Goal: Check status: Check status

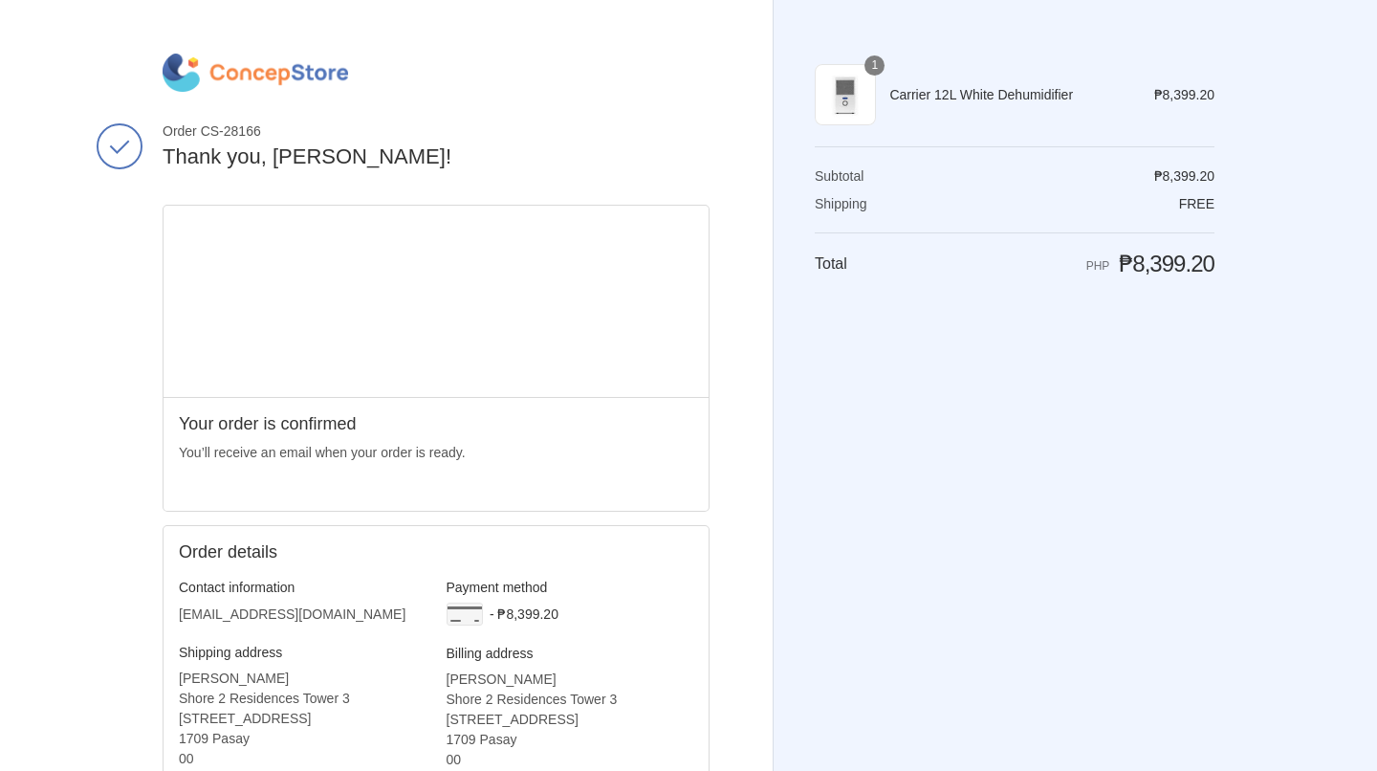
click at [218, 121] on header "Thank you for your purchase!" at bounding box center [436, 88] width 547 height 69
click at [207, 145] on h2 "Thank you, Philamae!" at bounding box center [436, 157] width 547 height 28
click at [277, 72] on img at bounding box center [256, 73] width 186 height 38
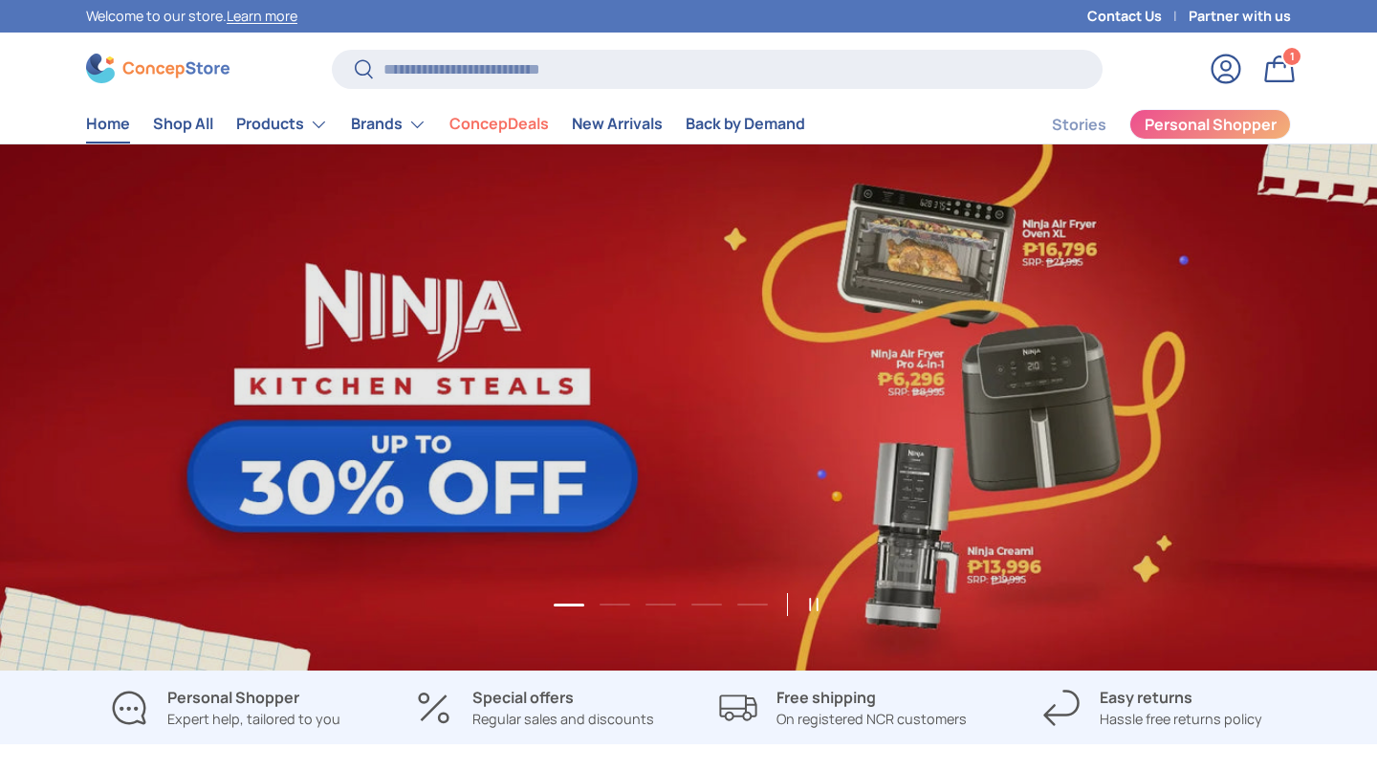
click at [1218, 66] on link "Log in" at bounding box center [1226, 69] width 42 height 42
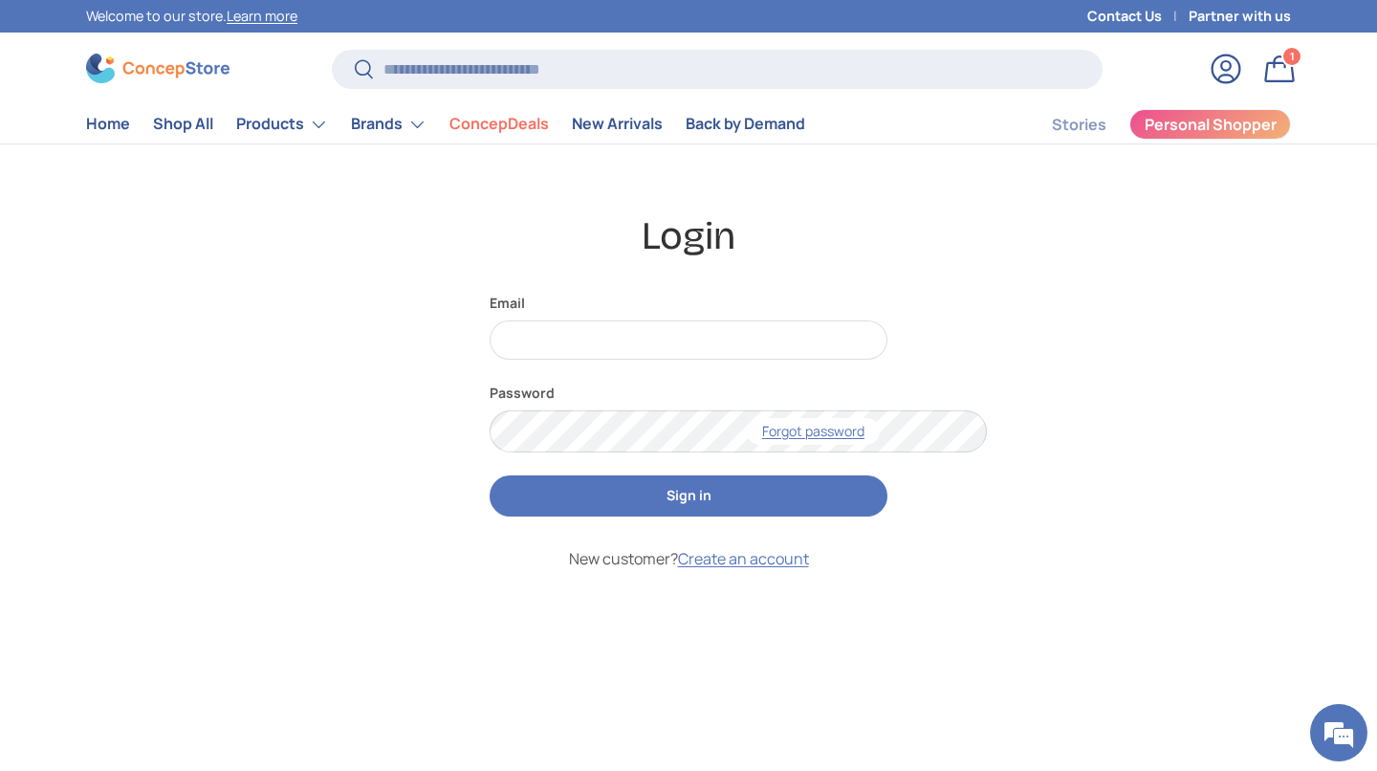
click at [822, 313] on label "Email" at bounding box center [689, 303] width 398 height 20
click at [822, 360] on input "Email" at bounding box center [689, 339] width 398 height 39
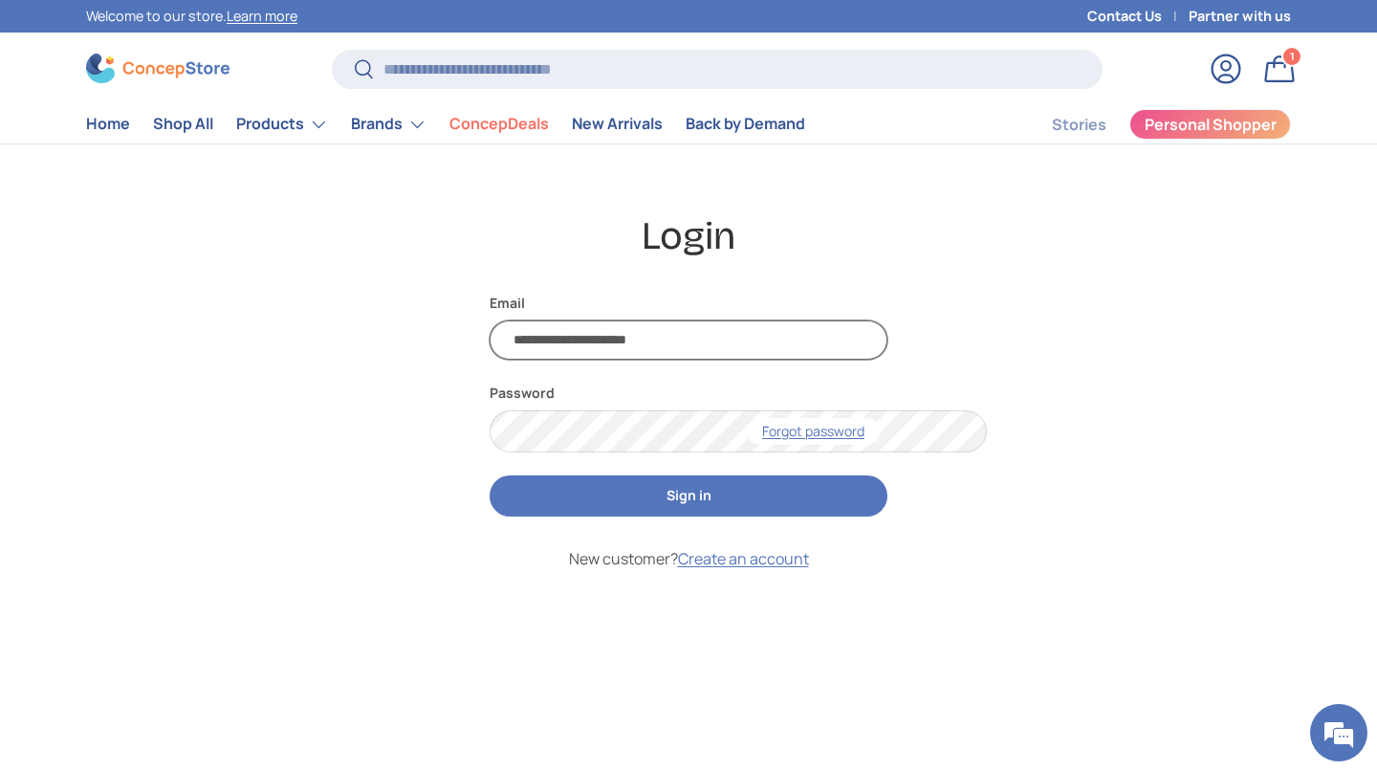
type input "**********"
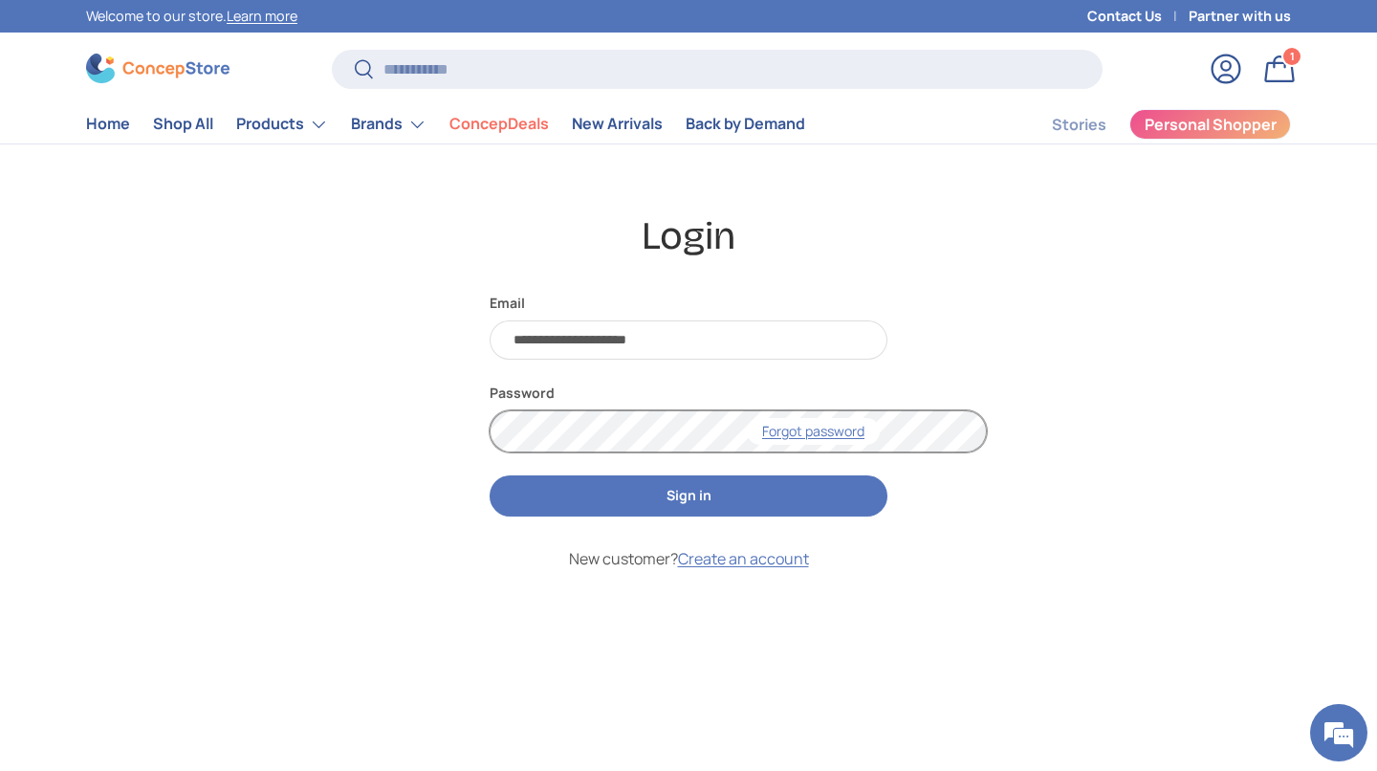
click at [490, 475] on button "Sign in" at bounding box center [689, 495] width 398 height 41
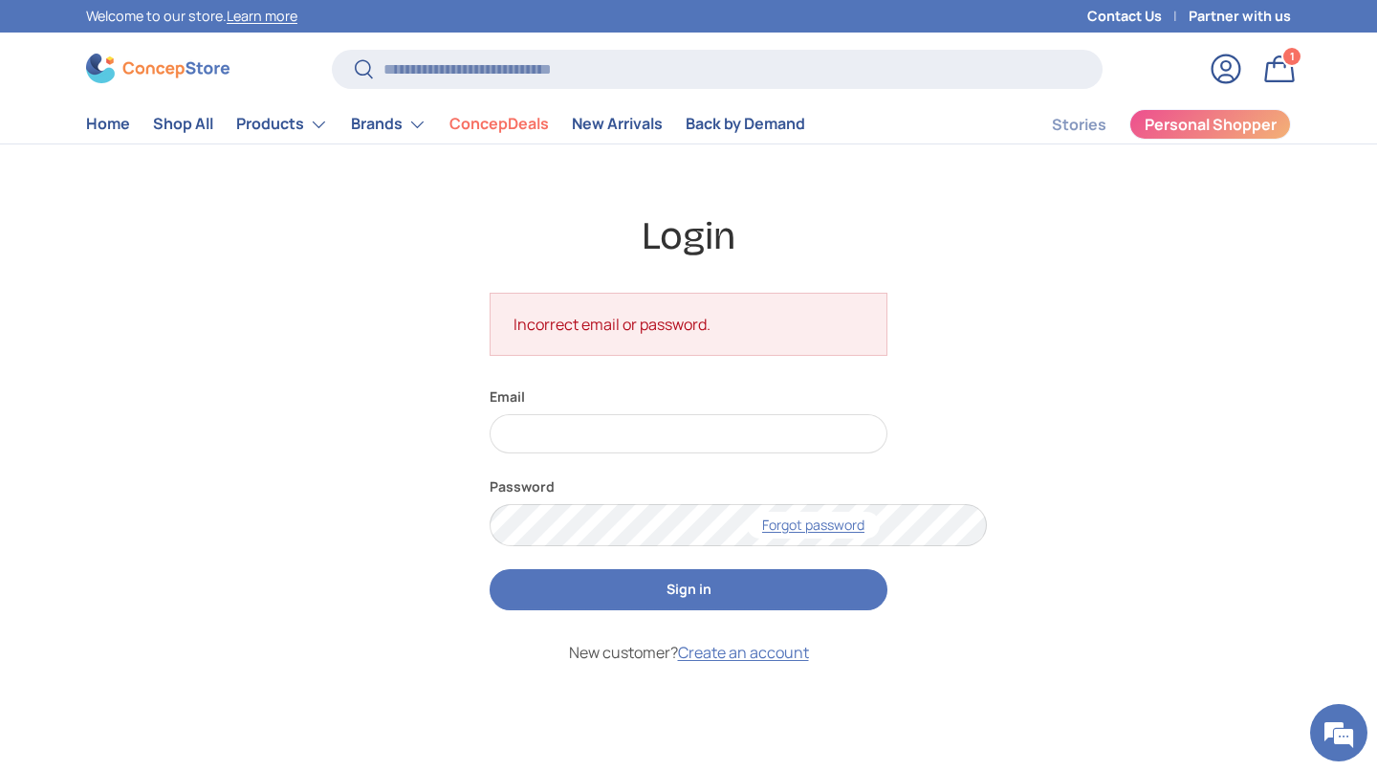
scroll to position [5, 0]
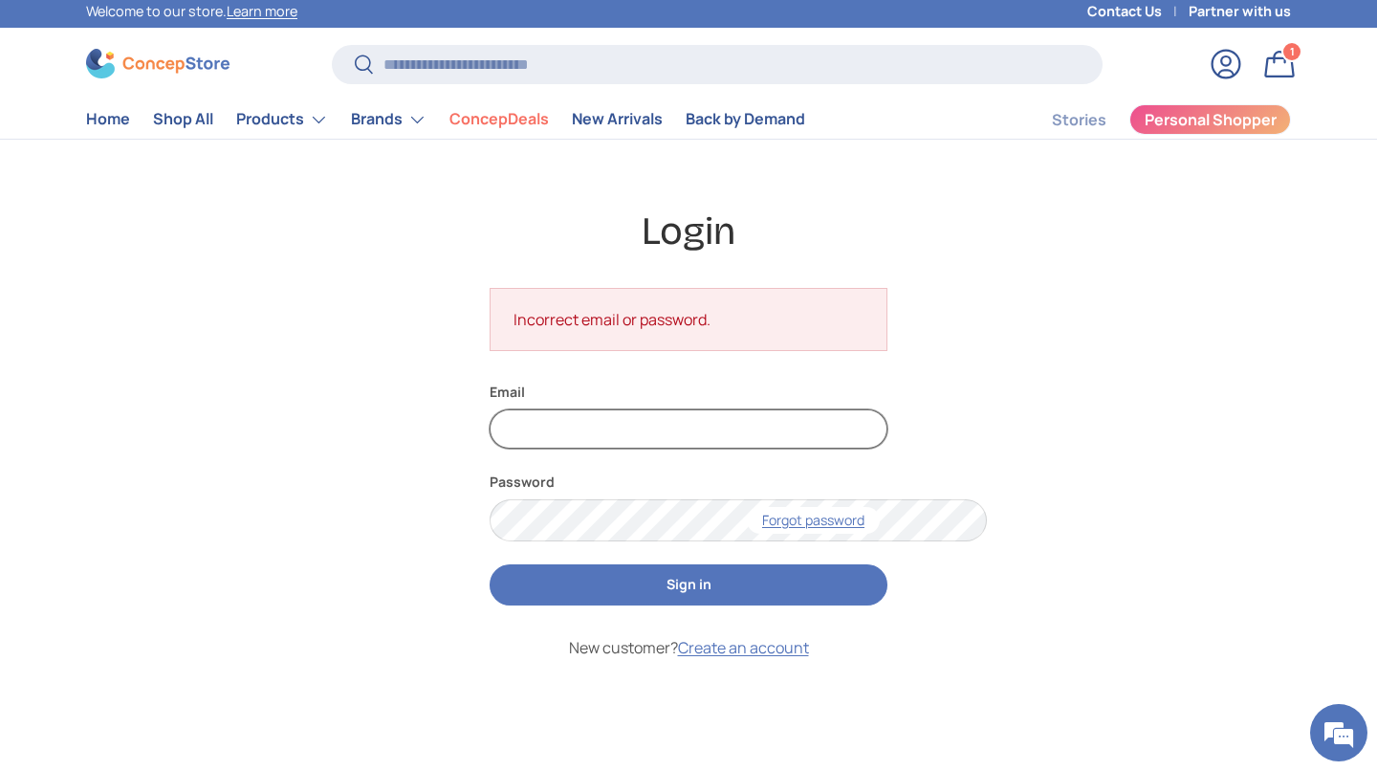
click at [845, 449] on input "Email" at bounding box center [689, 428] width 398 height 39
type input "**********"
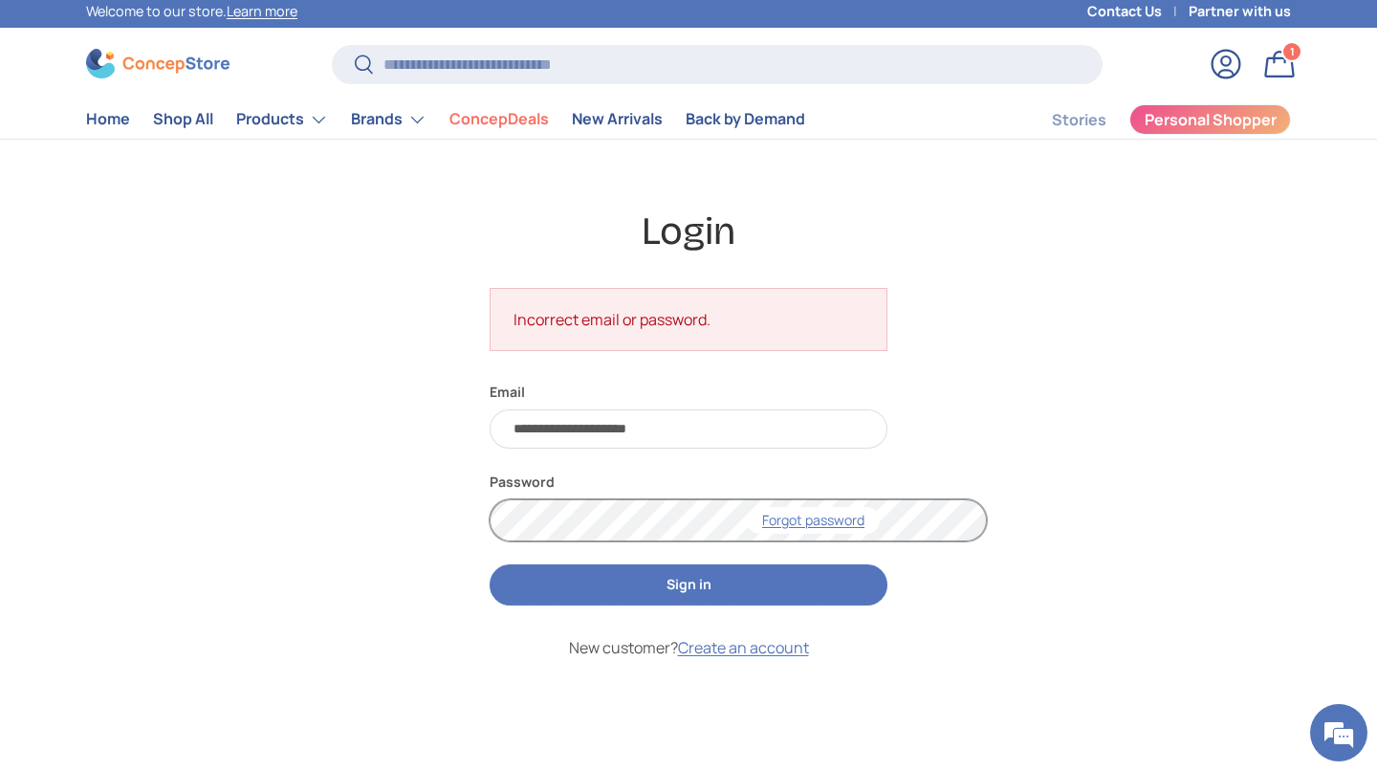
click at [490, 564] on button "Sign in" at bounding box center [689, 584] width 398 height 41
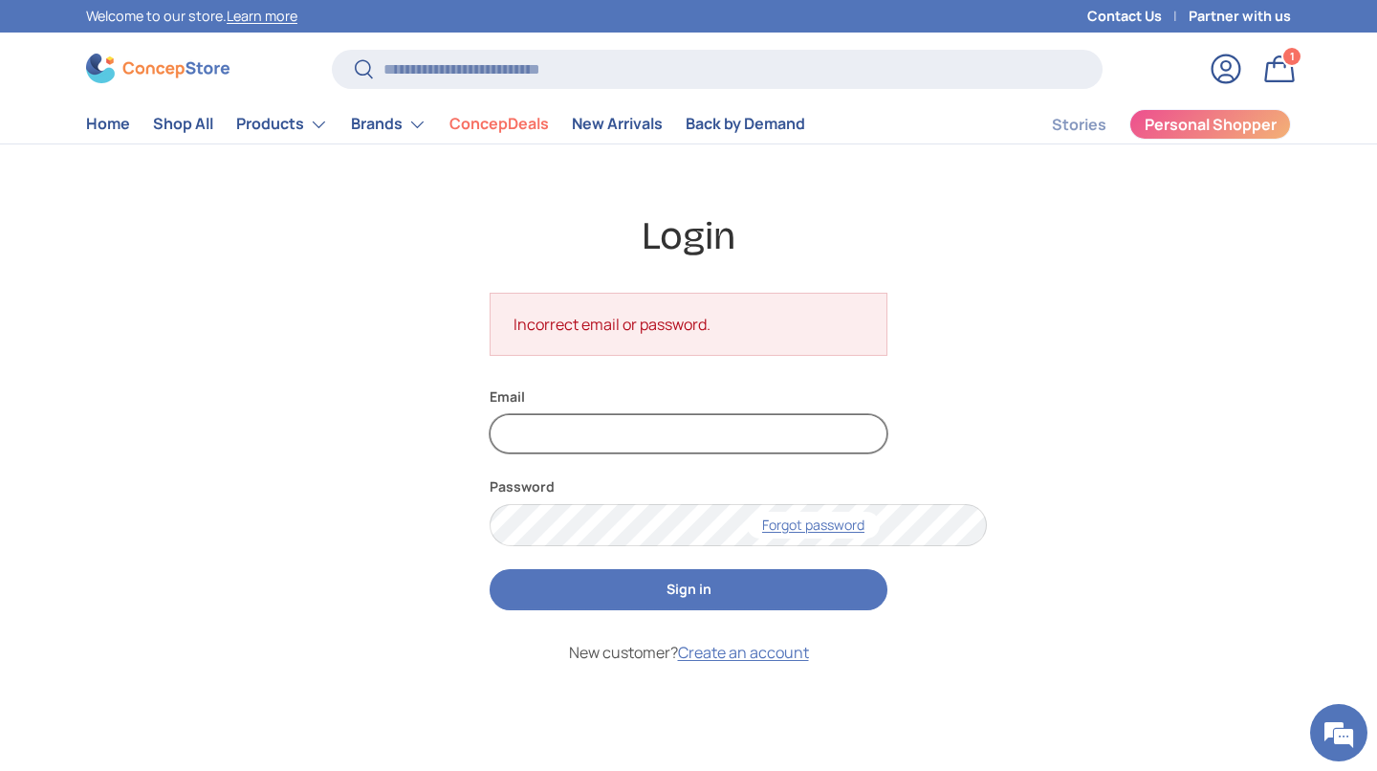
click at [714, 453] on input "Email" at bounding box center [689, 433] width 398 height 39
type input "**********"
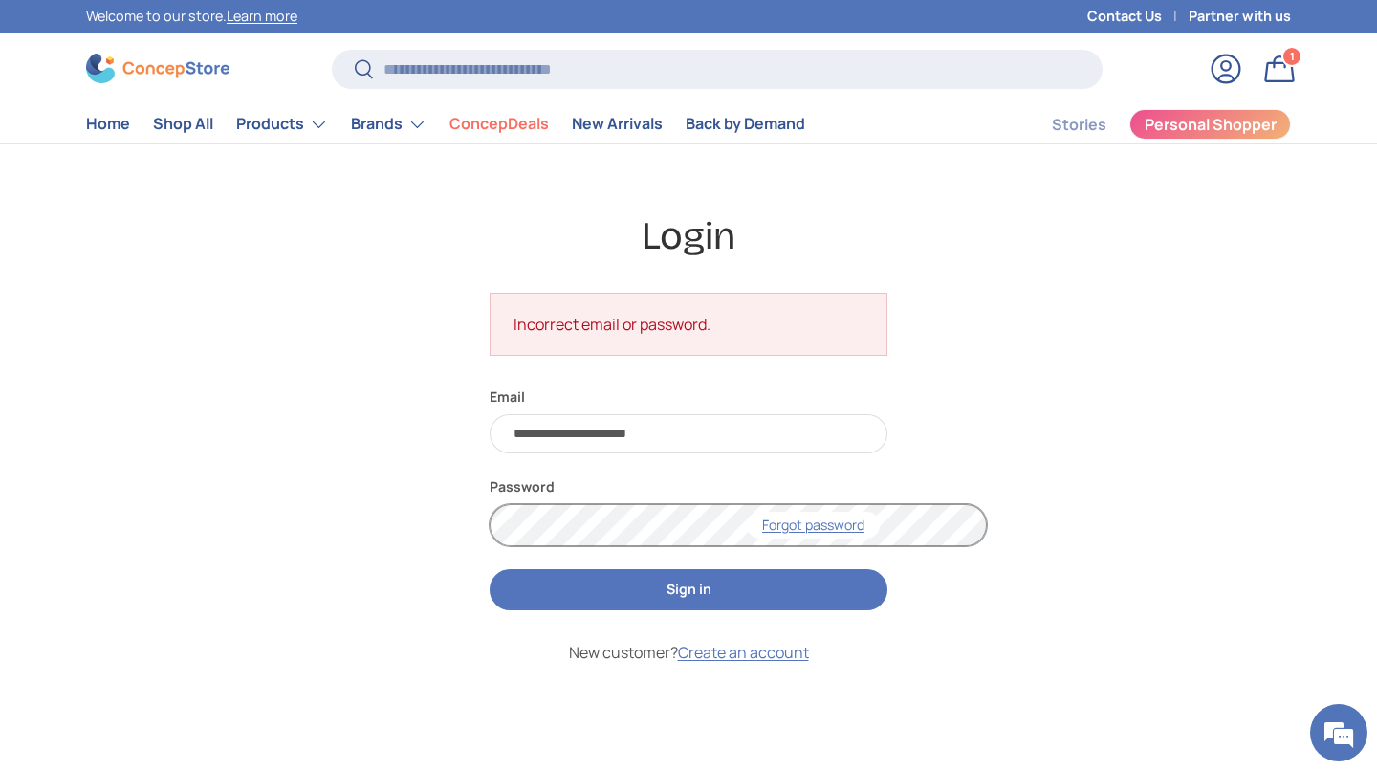
click at [490, 569] on button "Sign in" at bounding box center [689, 589] width 398 height 41
click at [822, 610] on button "Sign in" at bounding box center [689, 589] width 398 height 41
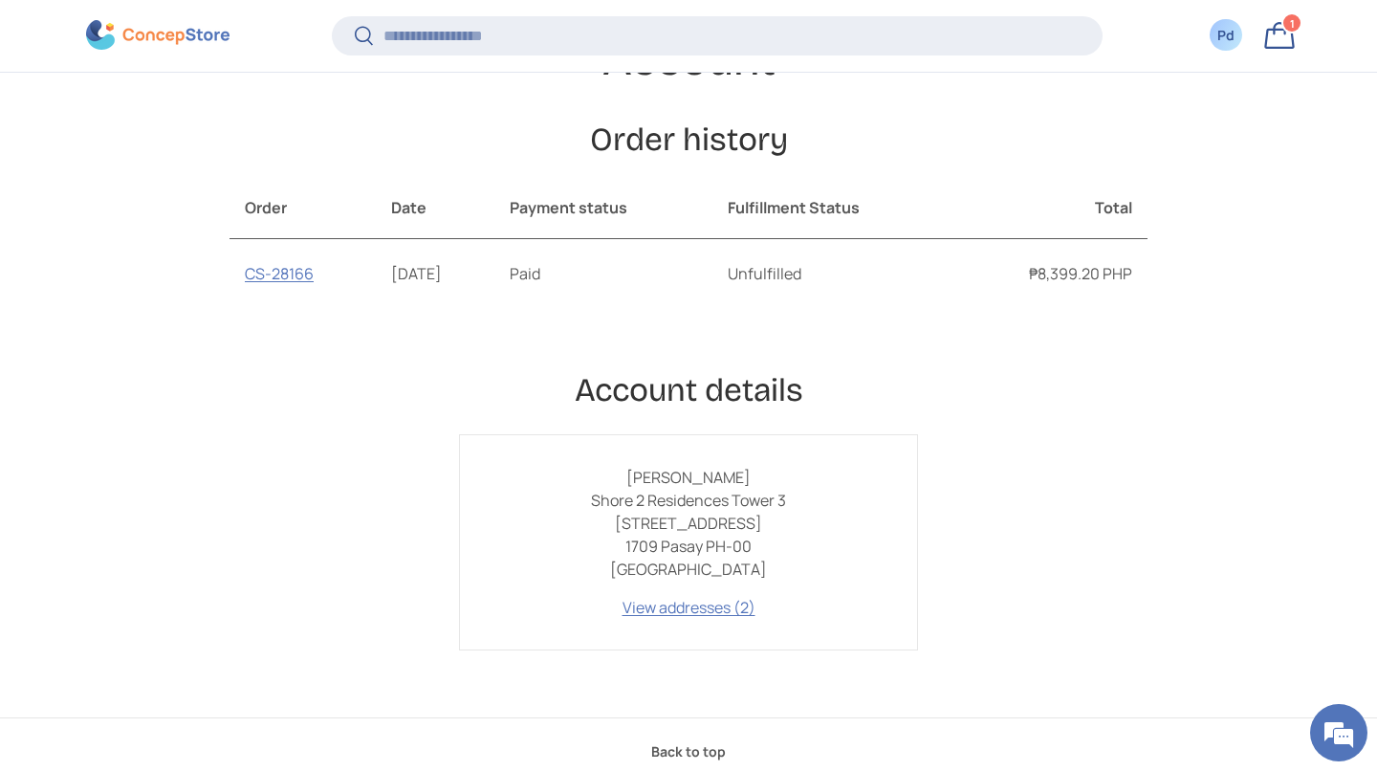
scroll to position [342, 0]
click at [245, 281] on link "CS-28166" at bounding box center [279, 270] width 69 height 21
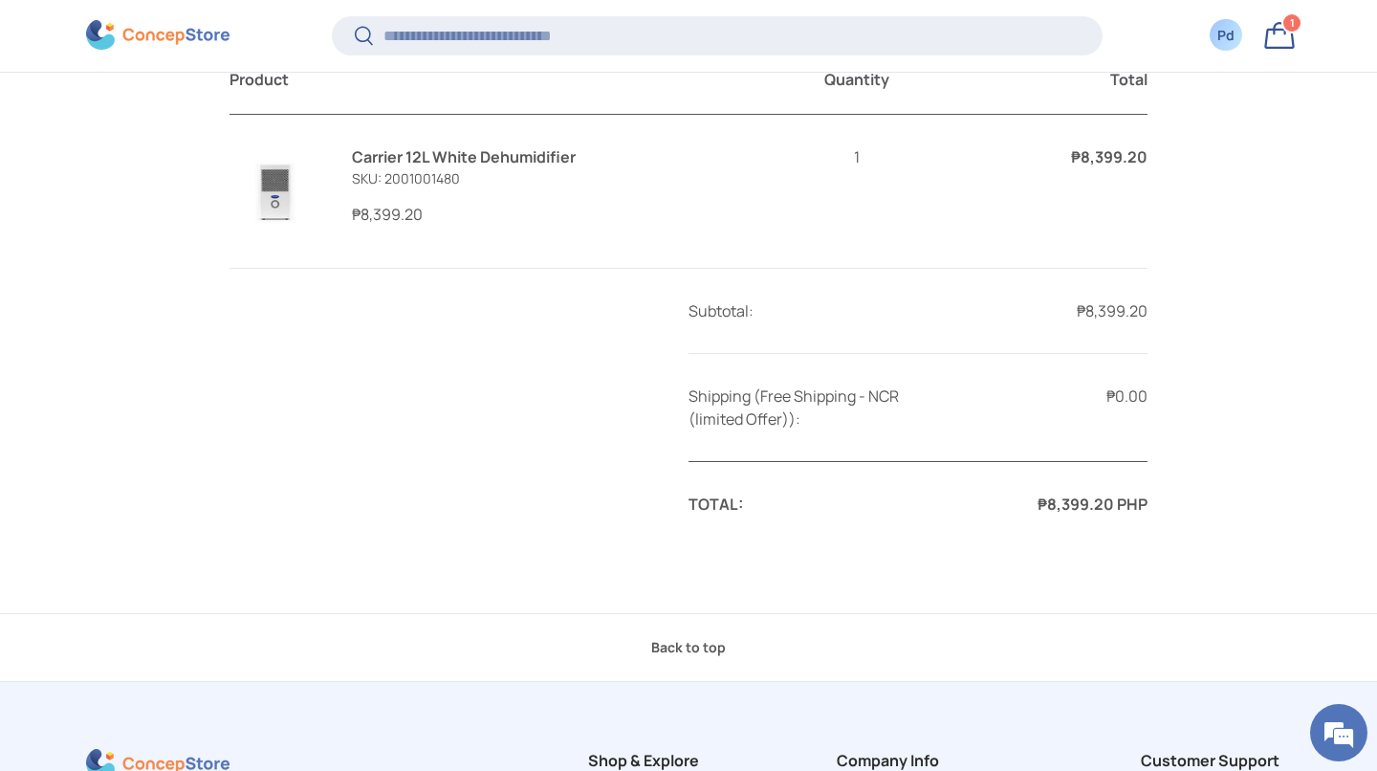
scroll to position [845, 0]
click at [230, 234] on img at bounding box center [276, 189] width 92 height 92
